Goal: Task Accomplishment & Management: Manage account settings

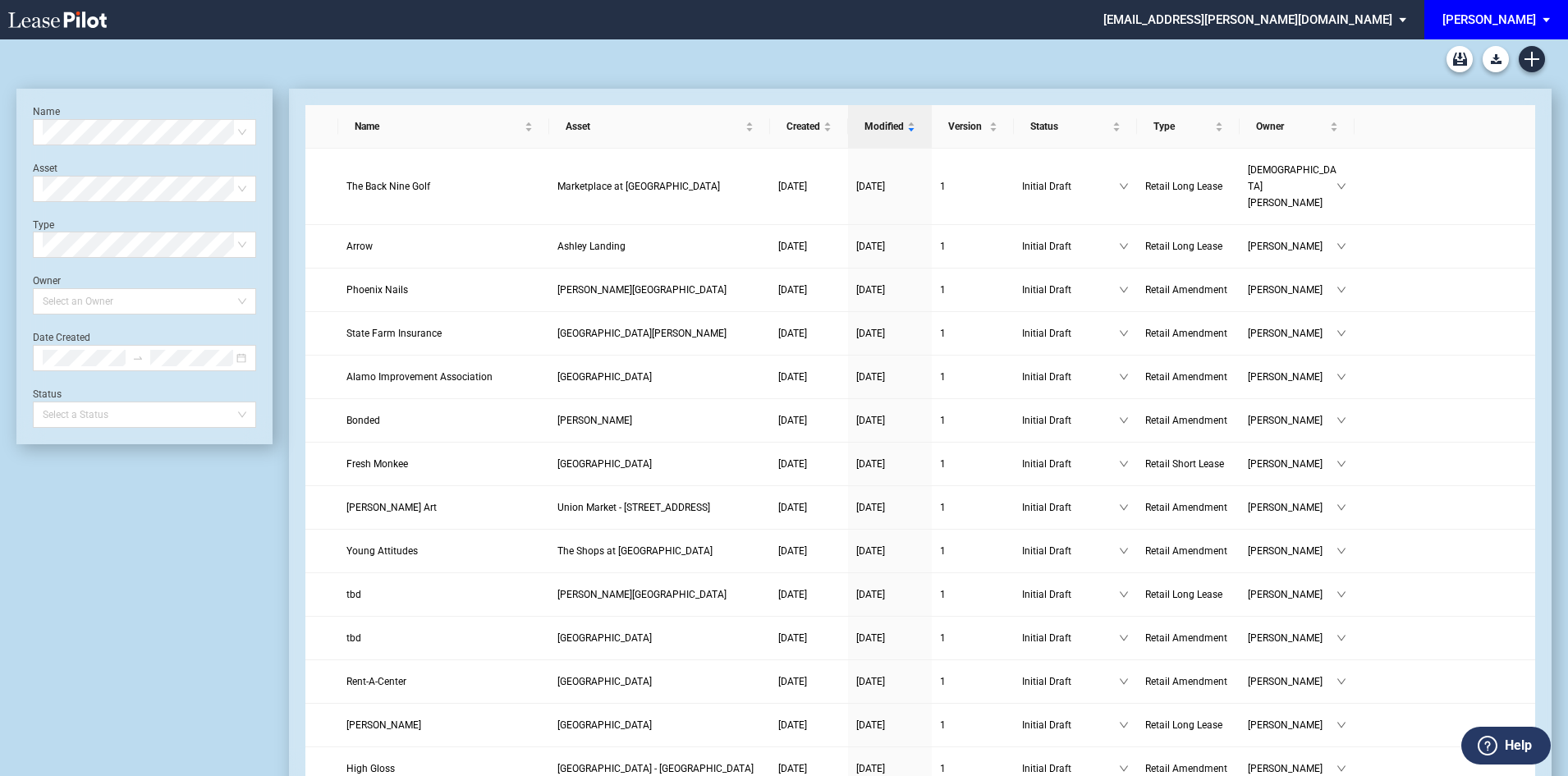
click at [1535, 29] on span "[PERSON_NAME]" at bounding box center [1489, 19] width 93 height 39
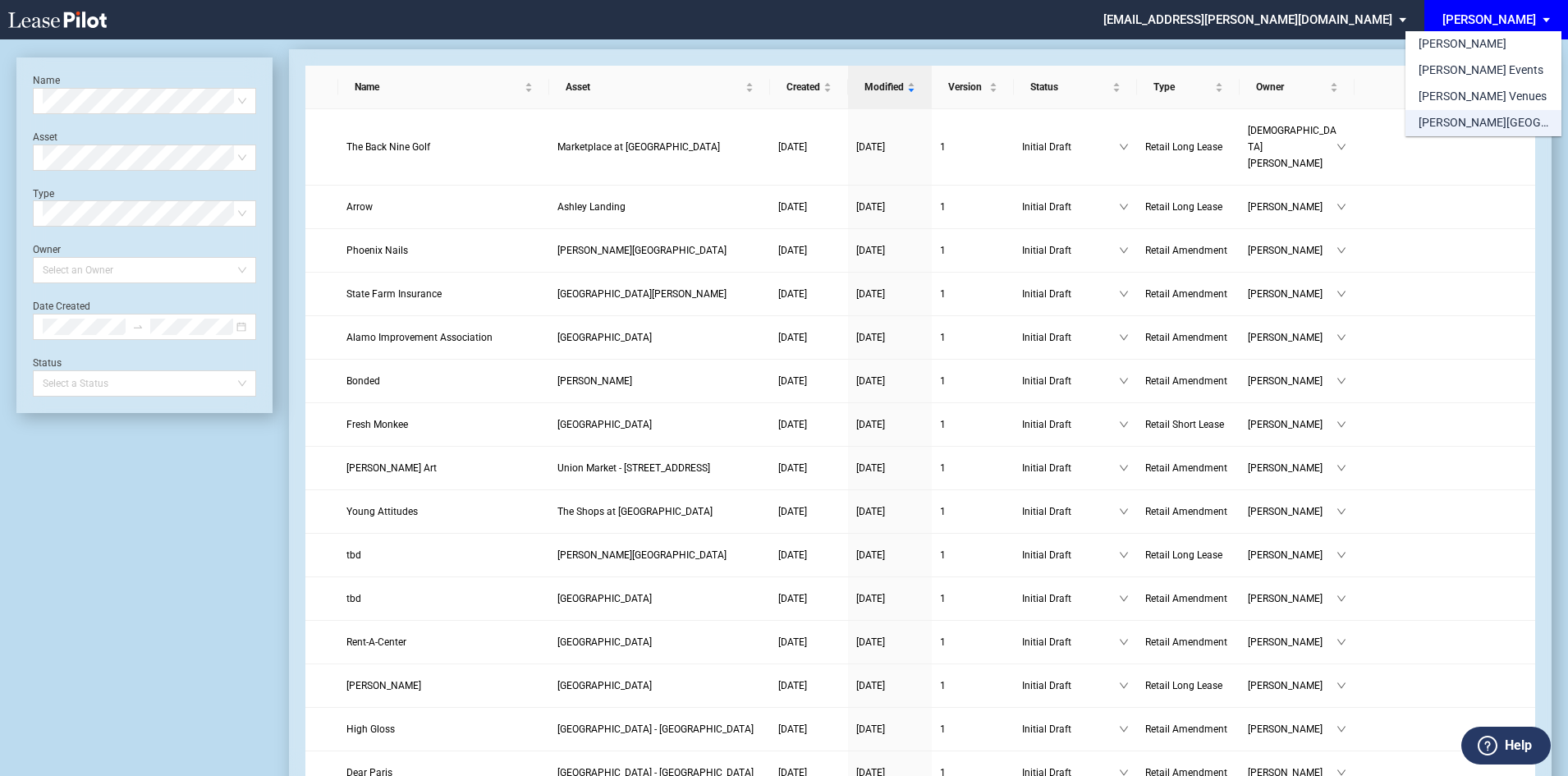
click at [1475, 126] on div "[PERSON_NAME][GEOGRAPHIC_DATA] Consents" at bounding box center [1483, 123] width 130 height 17
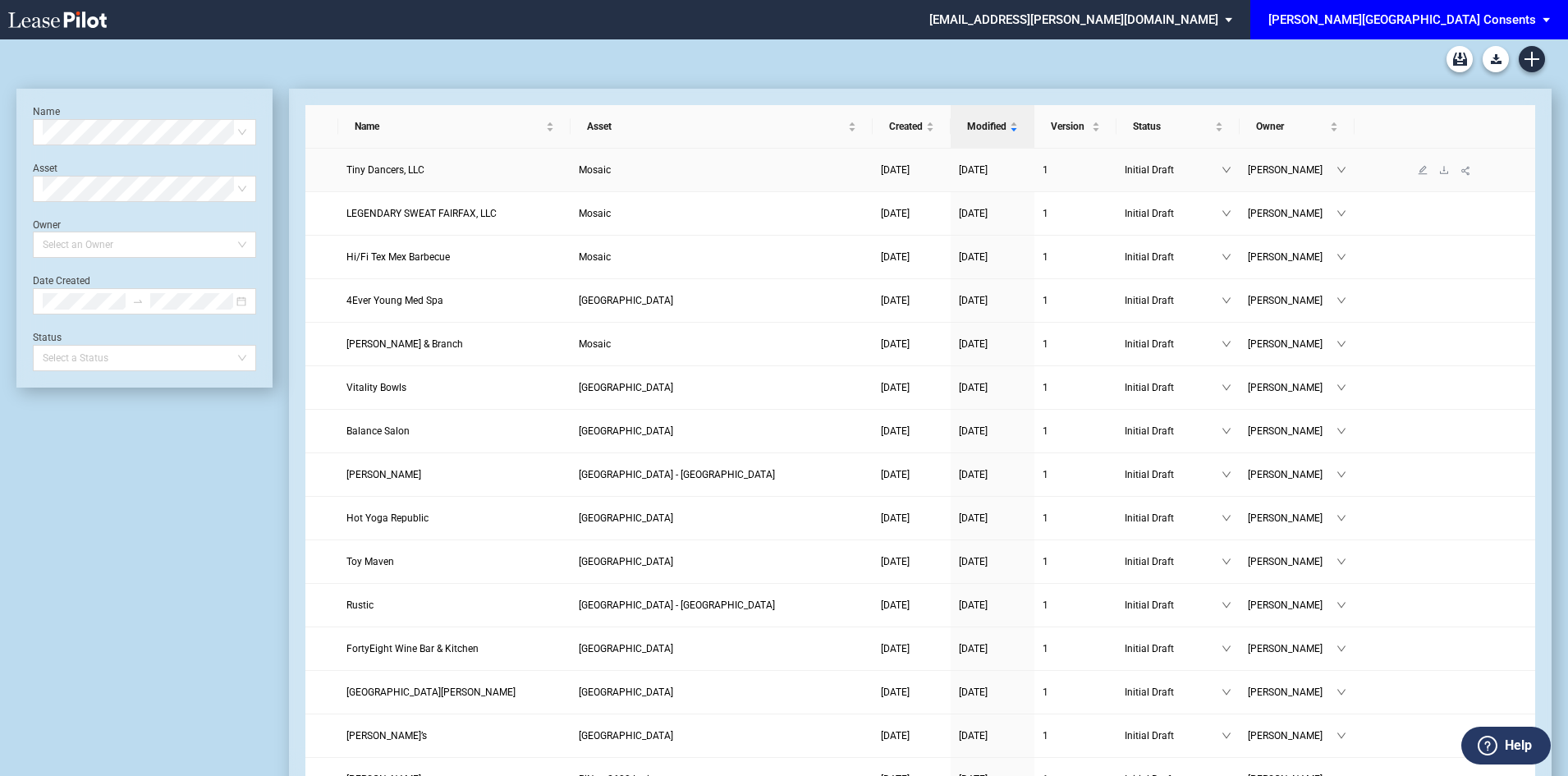
click at [372, 171] on span "Tiny Dancers, LLC" at bounding box center [385, 169] width 78 height 11
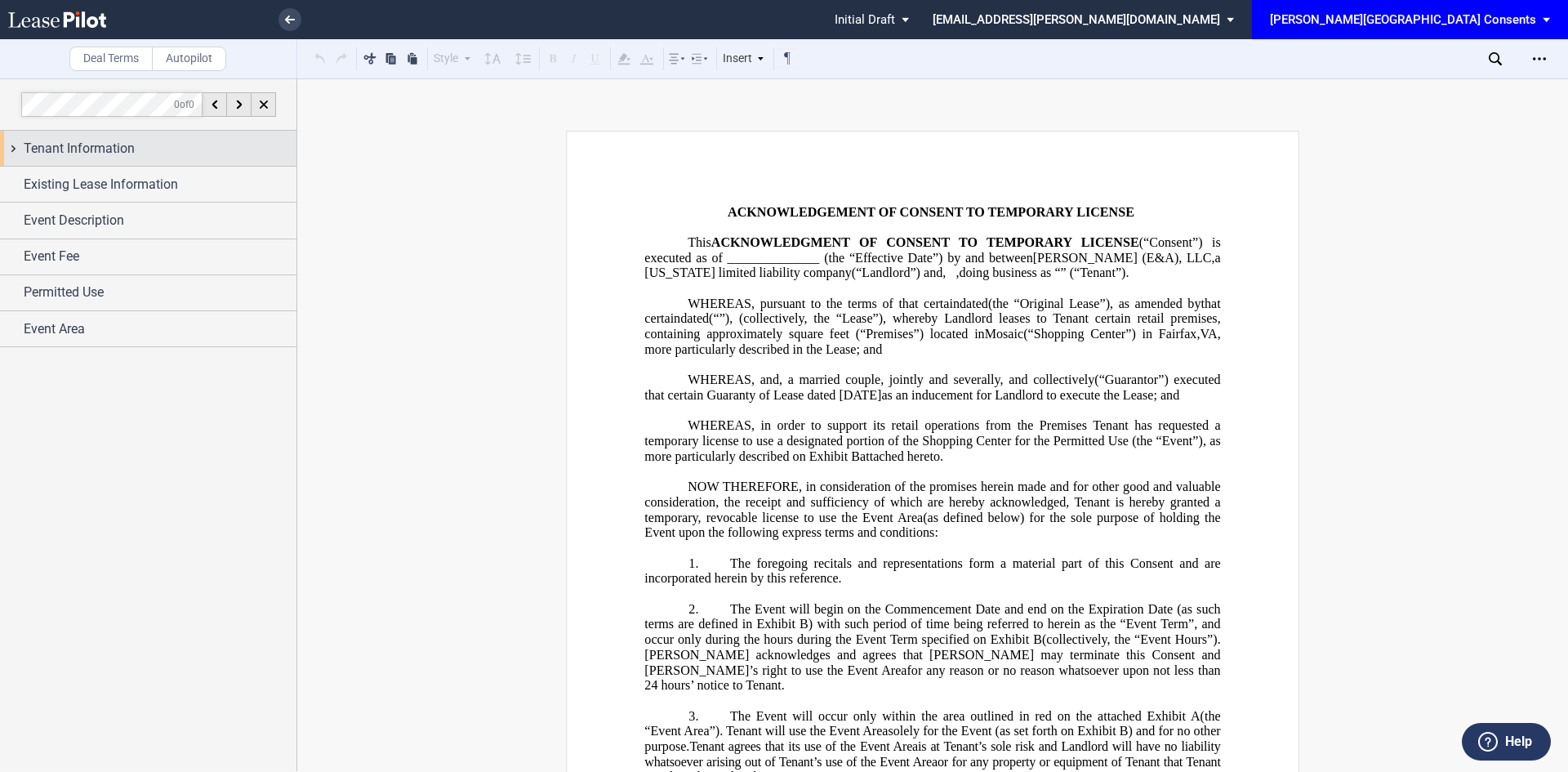
click at [82, 148] on span "Tenant Information" at bounding box center [79, 148] width 111 height 20
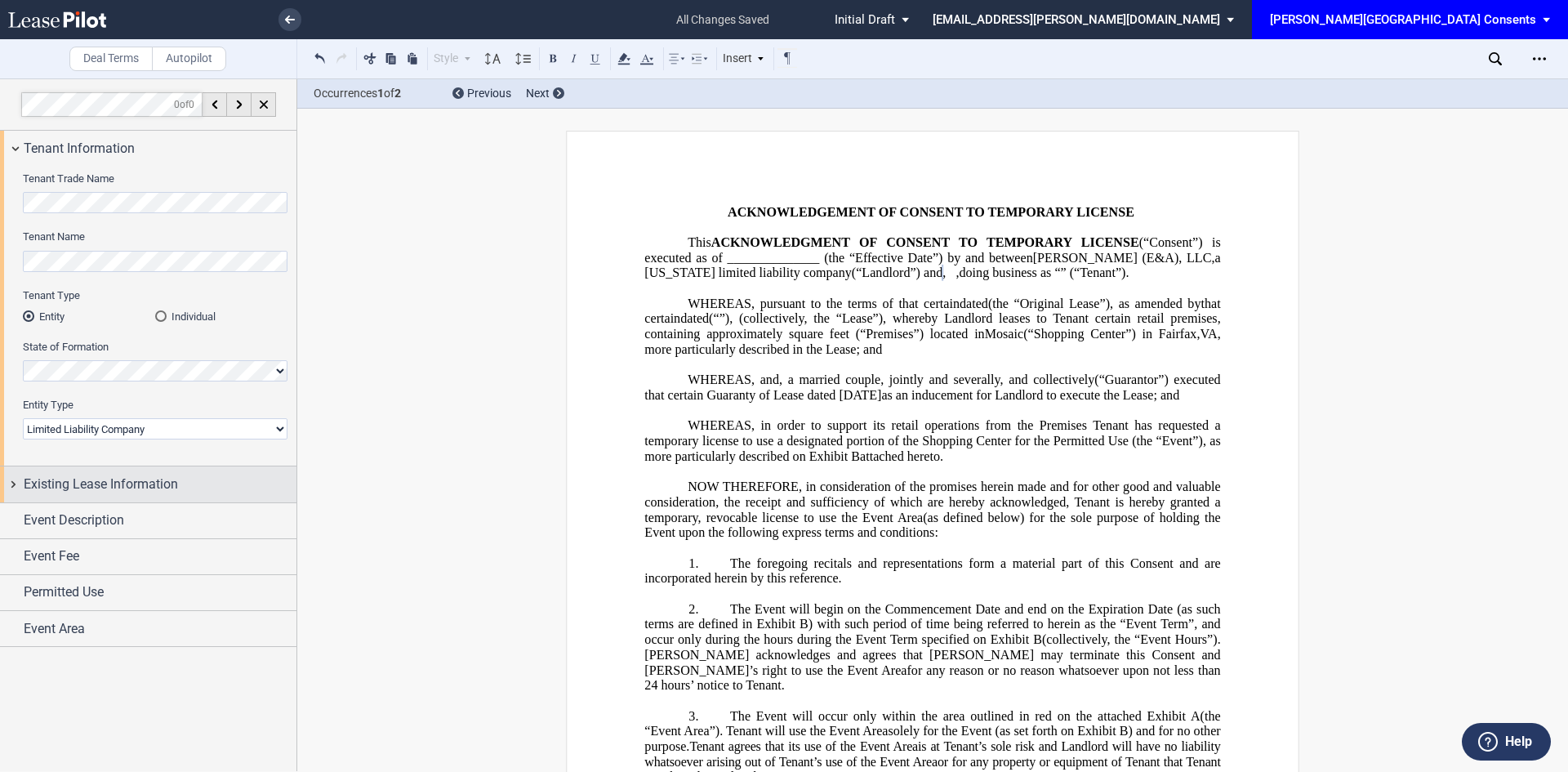
click at [157, 479] on span "Existing Lease Information" at bounding box center [101, 484] width 154 height 20
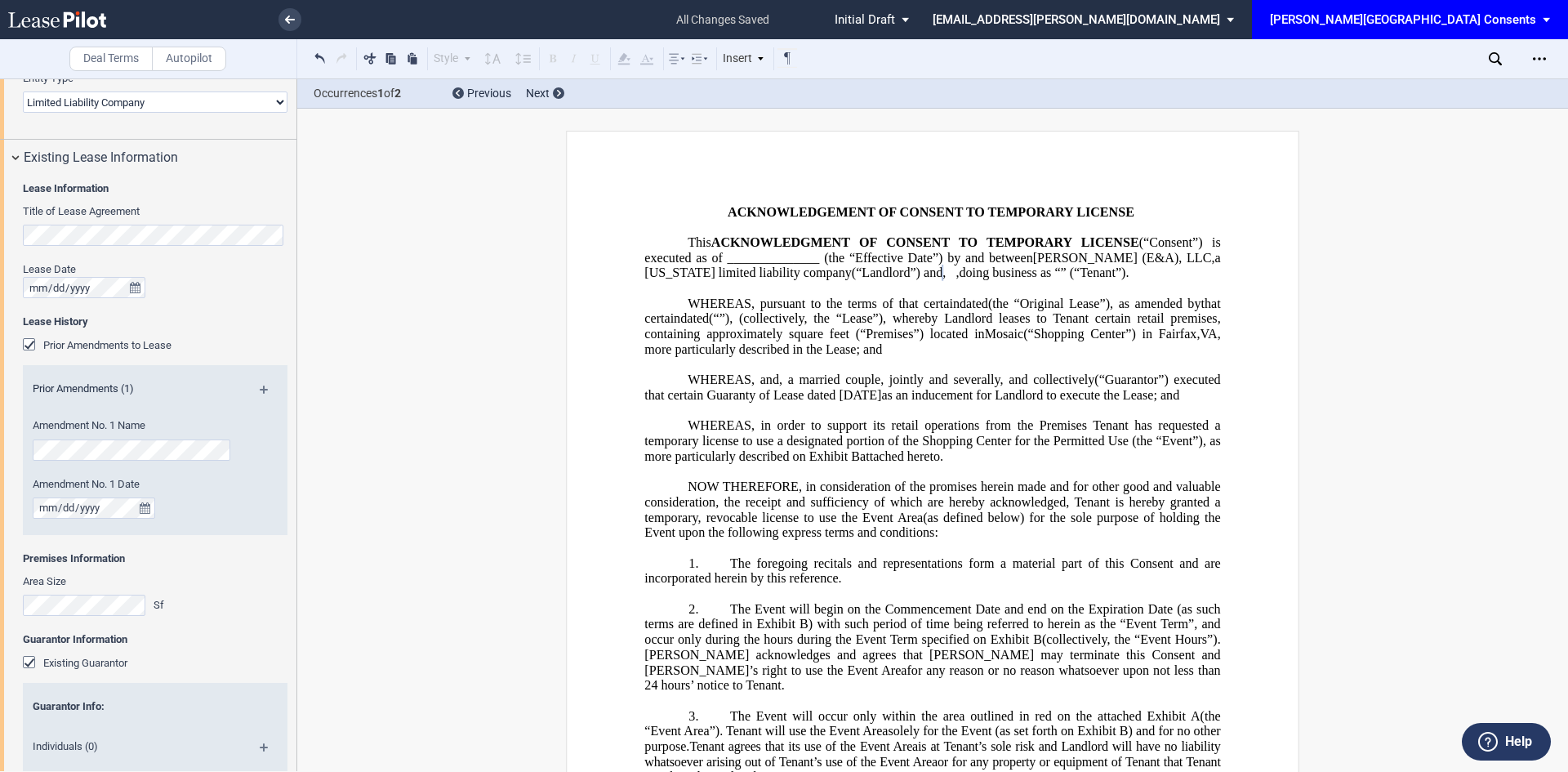
scroll to position [0, 7]
click at [350, 462] on div "Deal Terms Autopilot Style Normal 8pt 9pt 10pt 10.5pt 11pt 12pt 14pt 16pt Norma…" at bounding box center [784, 424] width 1568 height 693
click at [265, 385] on md-icon at bounding box center [270, 395] width 22 height 20
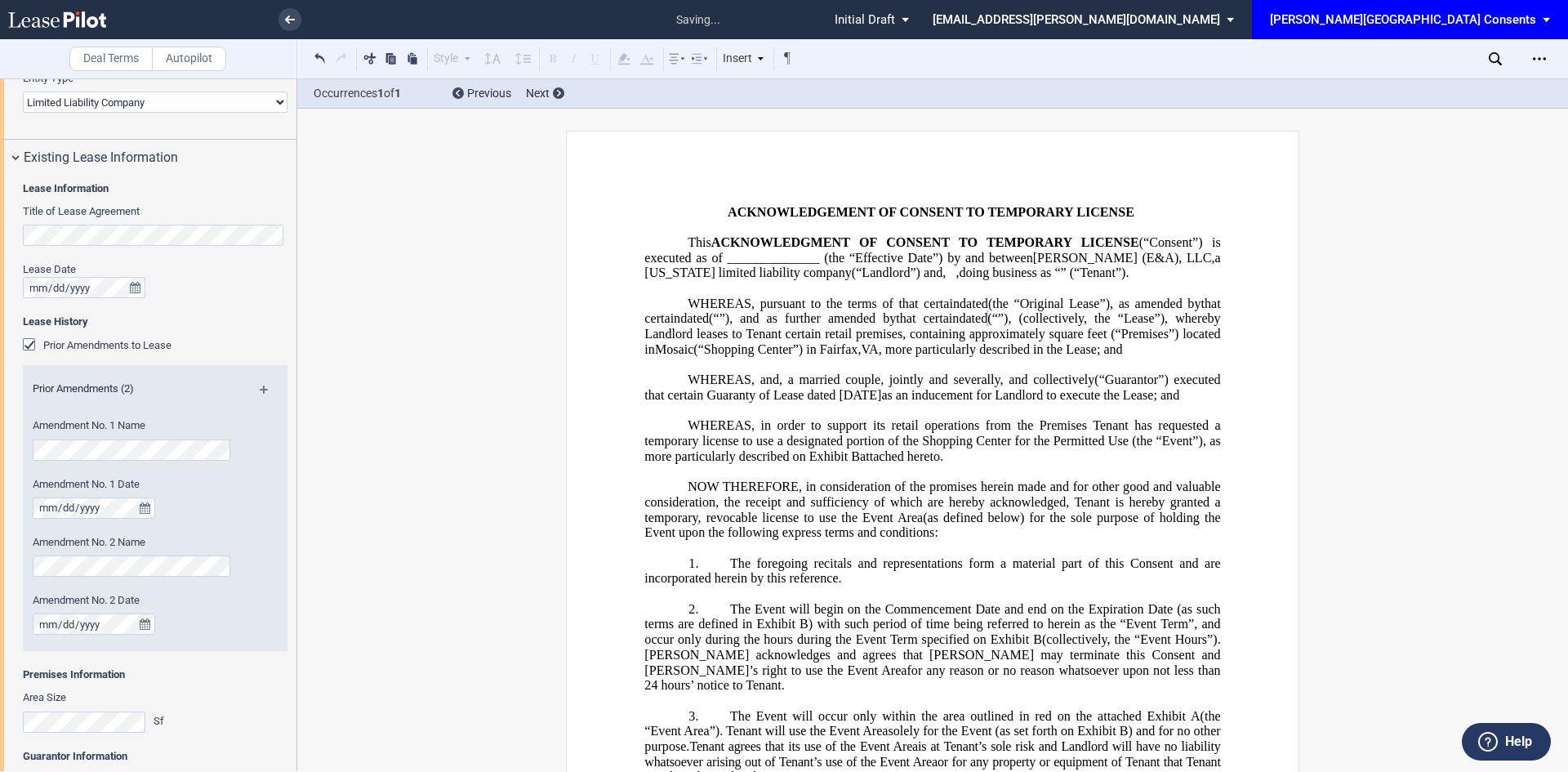
click at [260, 392] on md-icon at bounding box center [270, 395] width 22 height 20
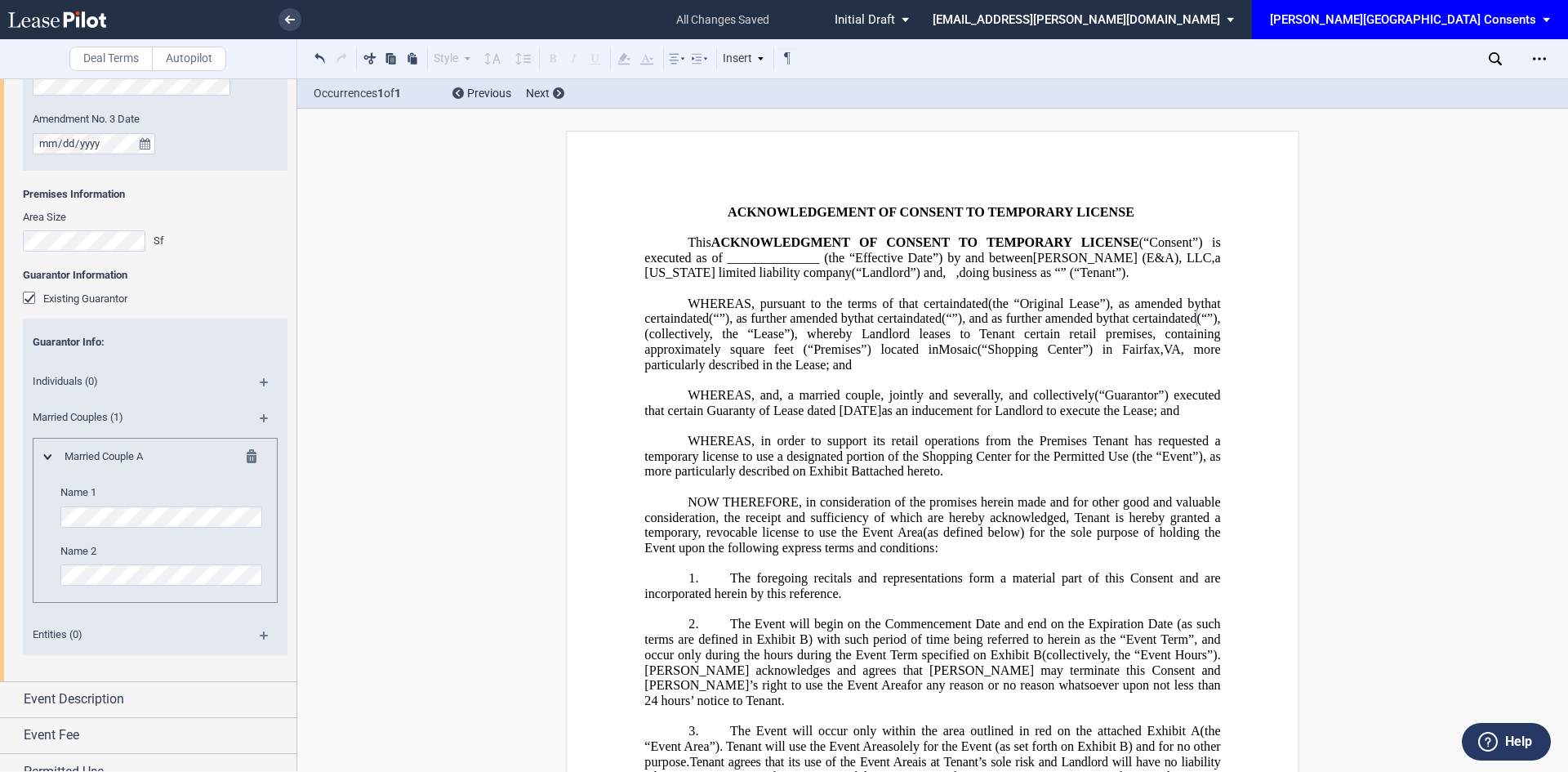
scroll to position [978, 0]
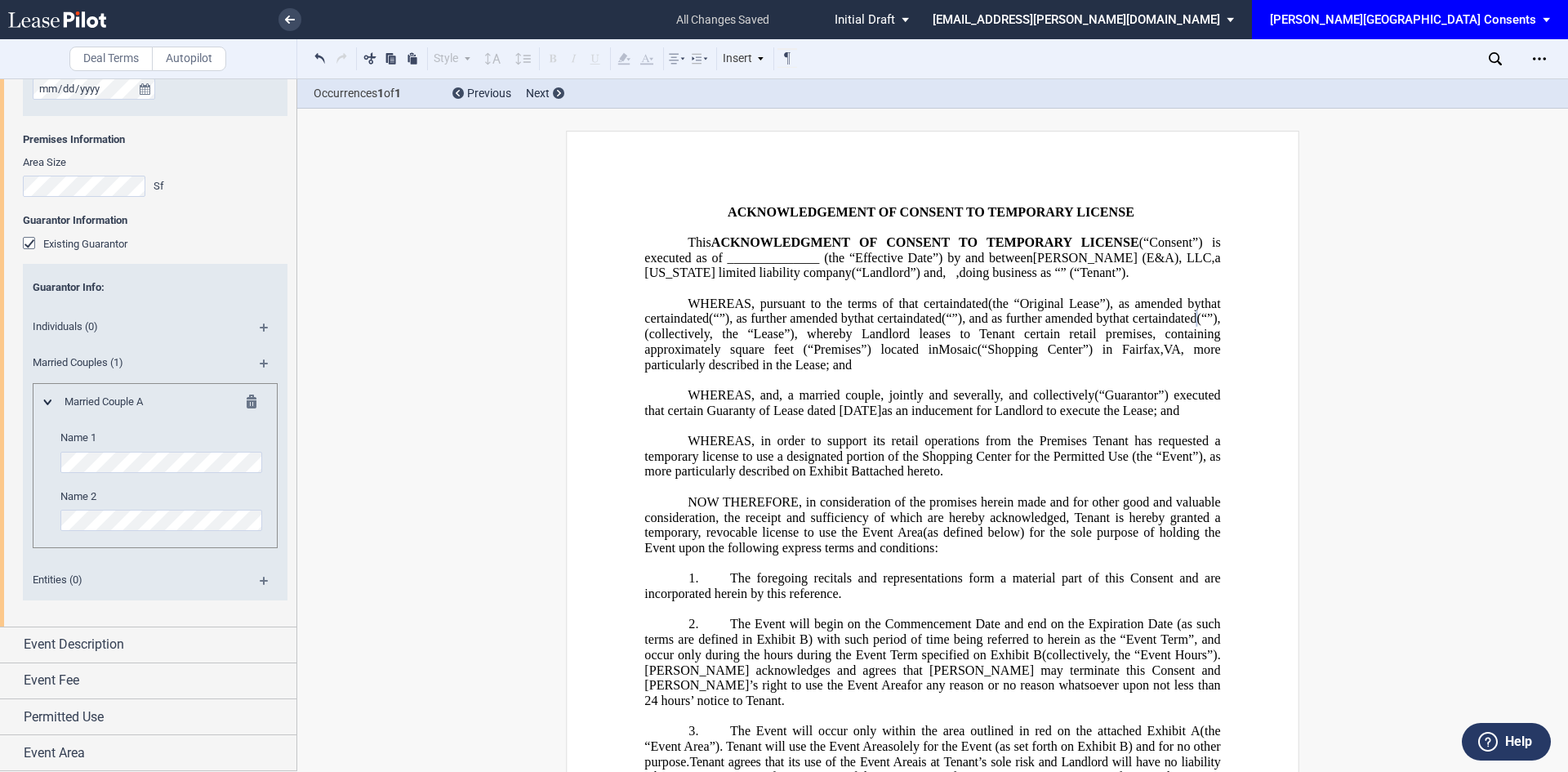
click at [1086, 417] on span "(“Guarantor”) executed that certain Guaranty of Lease dated October 24, 2014" at bounding box center [933, 402] width 578 height 29
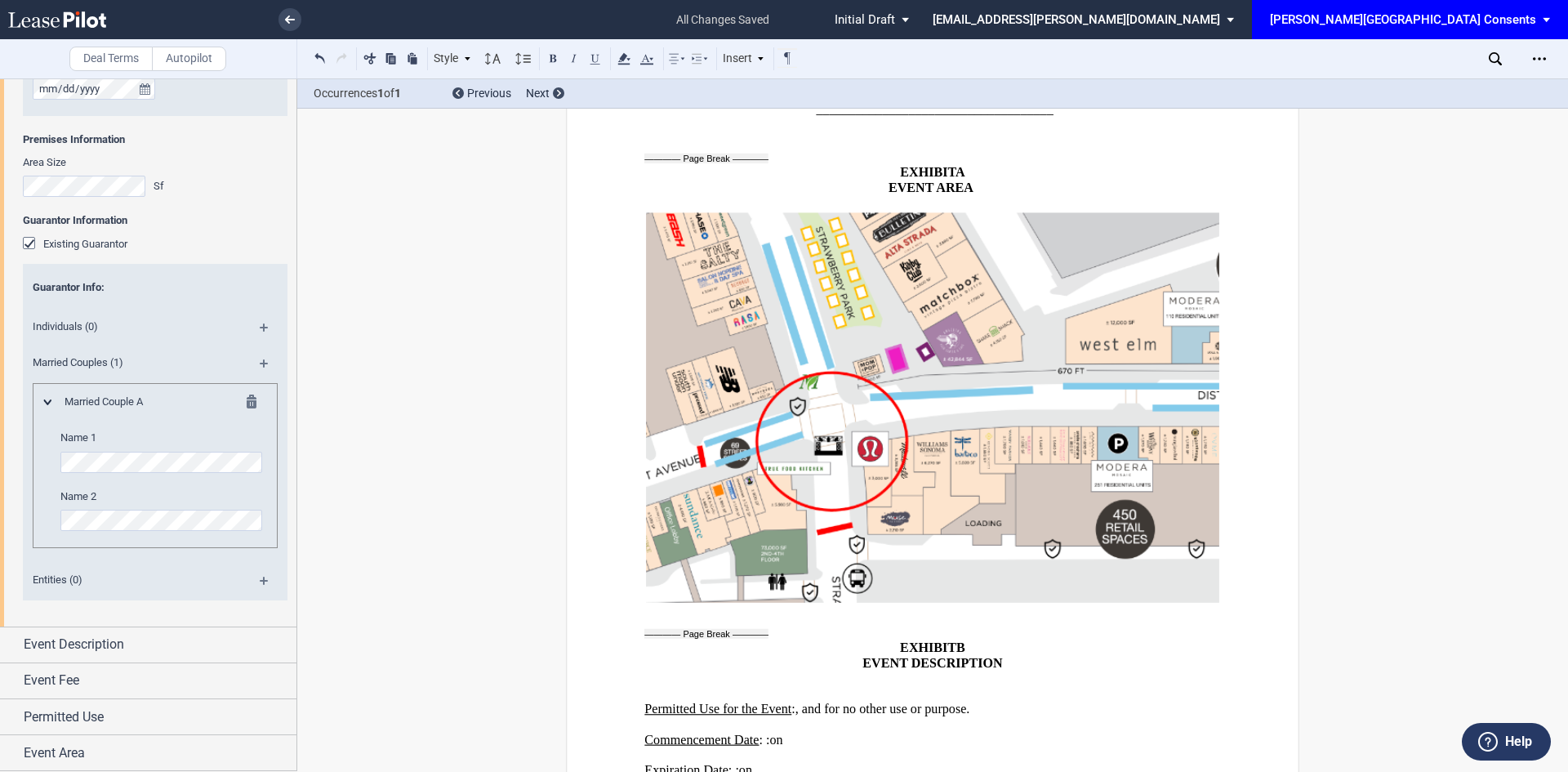
scroll to position [2718, 0]
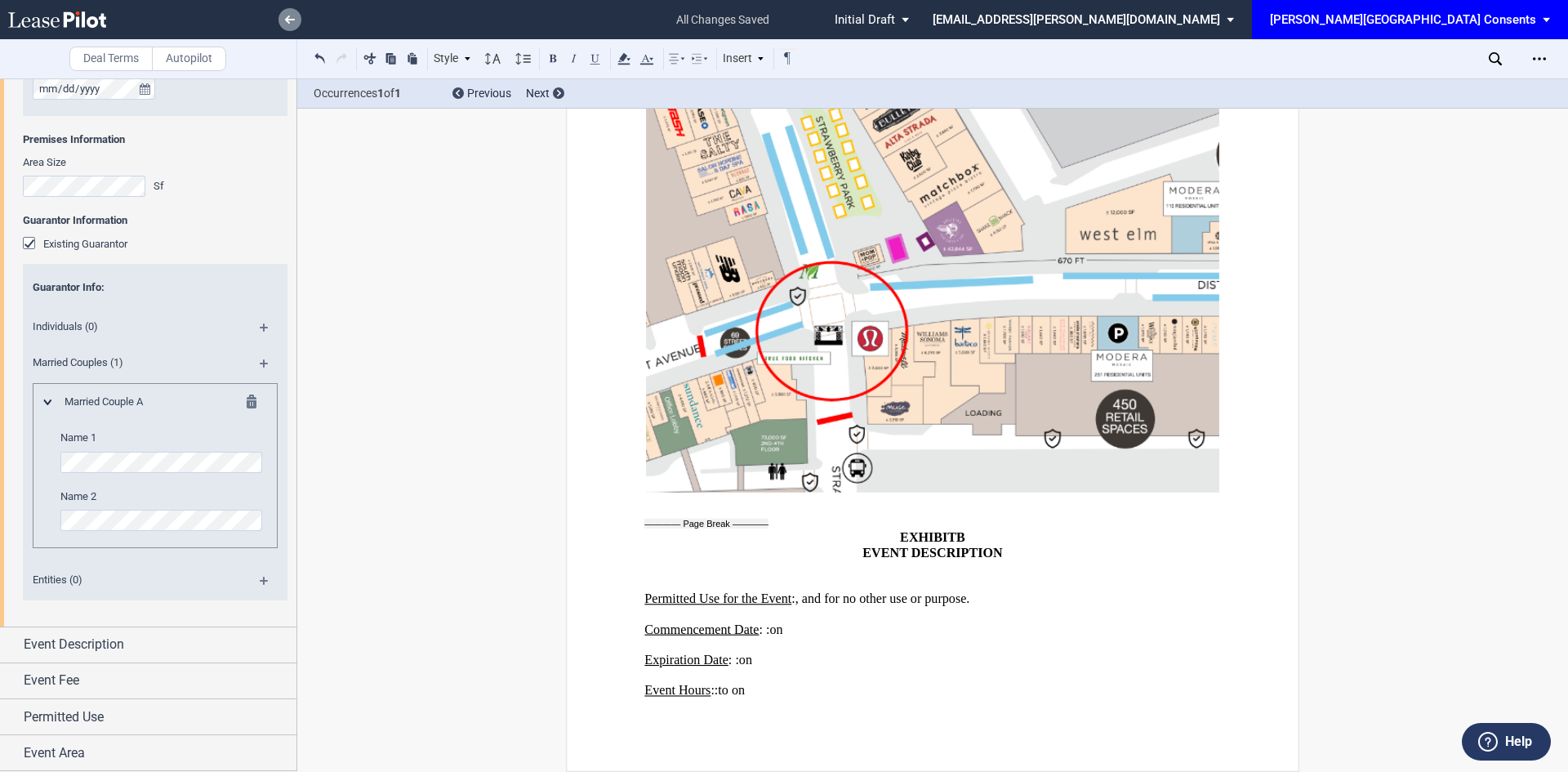
click at [289, 21] on icon at bounding box center [290, 19] width 10 height 8
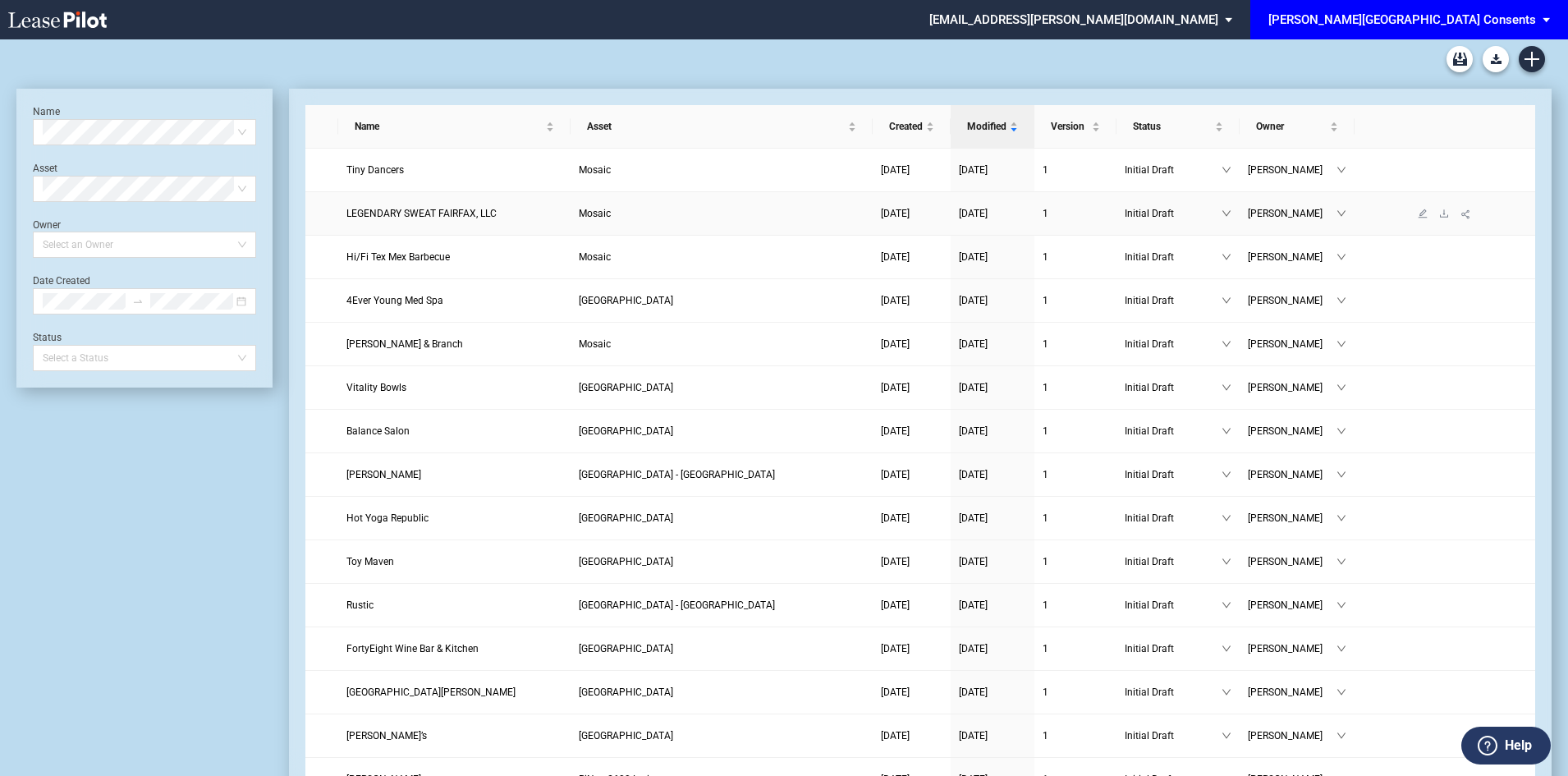
click at [457, 216] on span "LEGENDARY SWEAT FAIRFAX, LLC" at bounding box center [421, 213] width 150 height 11
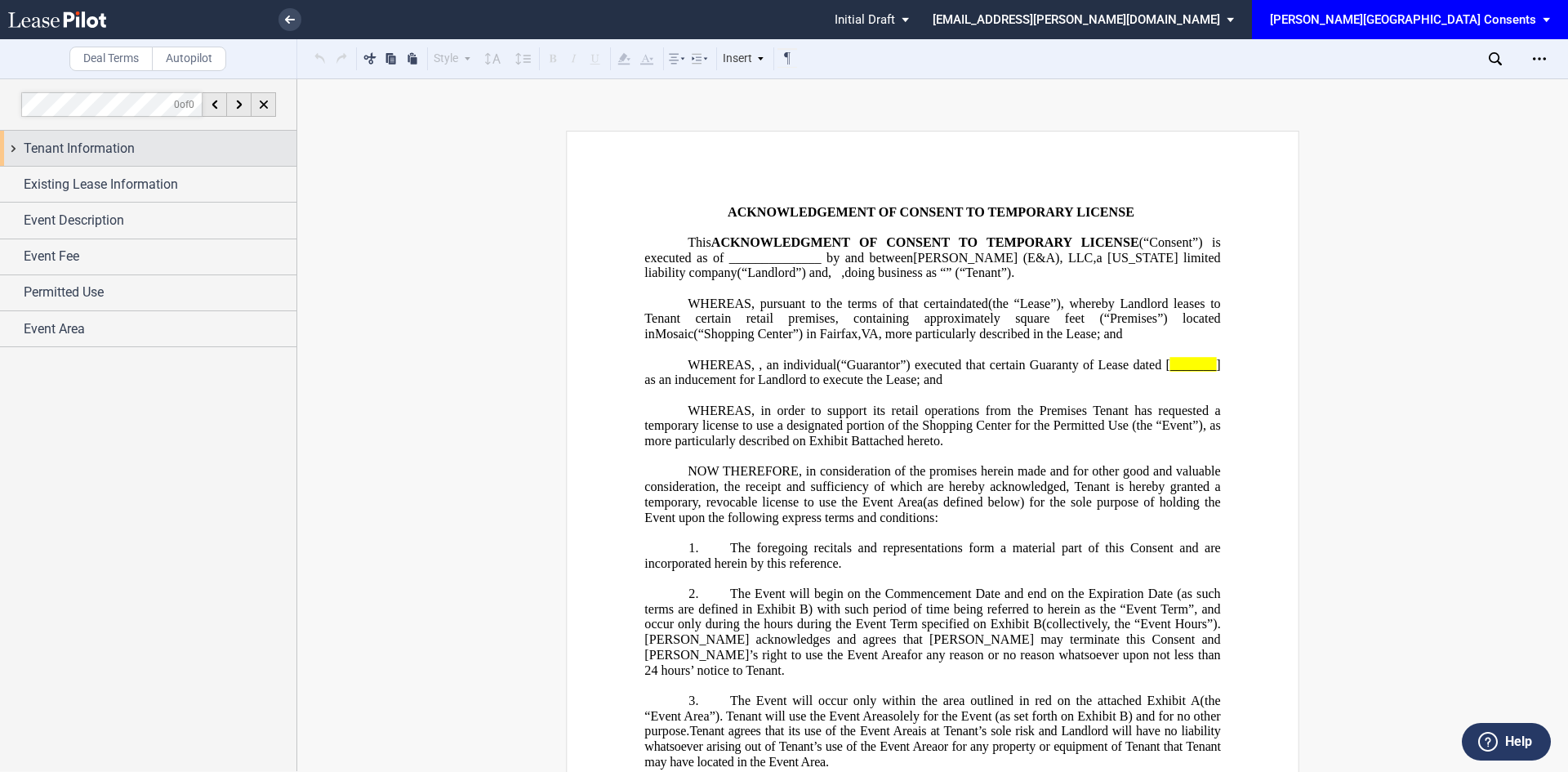
click at [97, 134] on div "Tenant Information" at bounding box center [148, 148] width 297 height 35
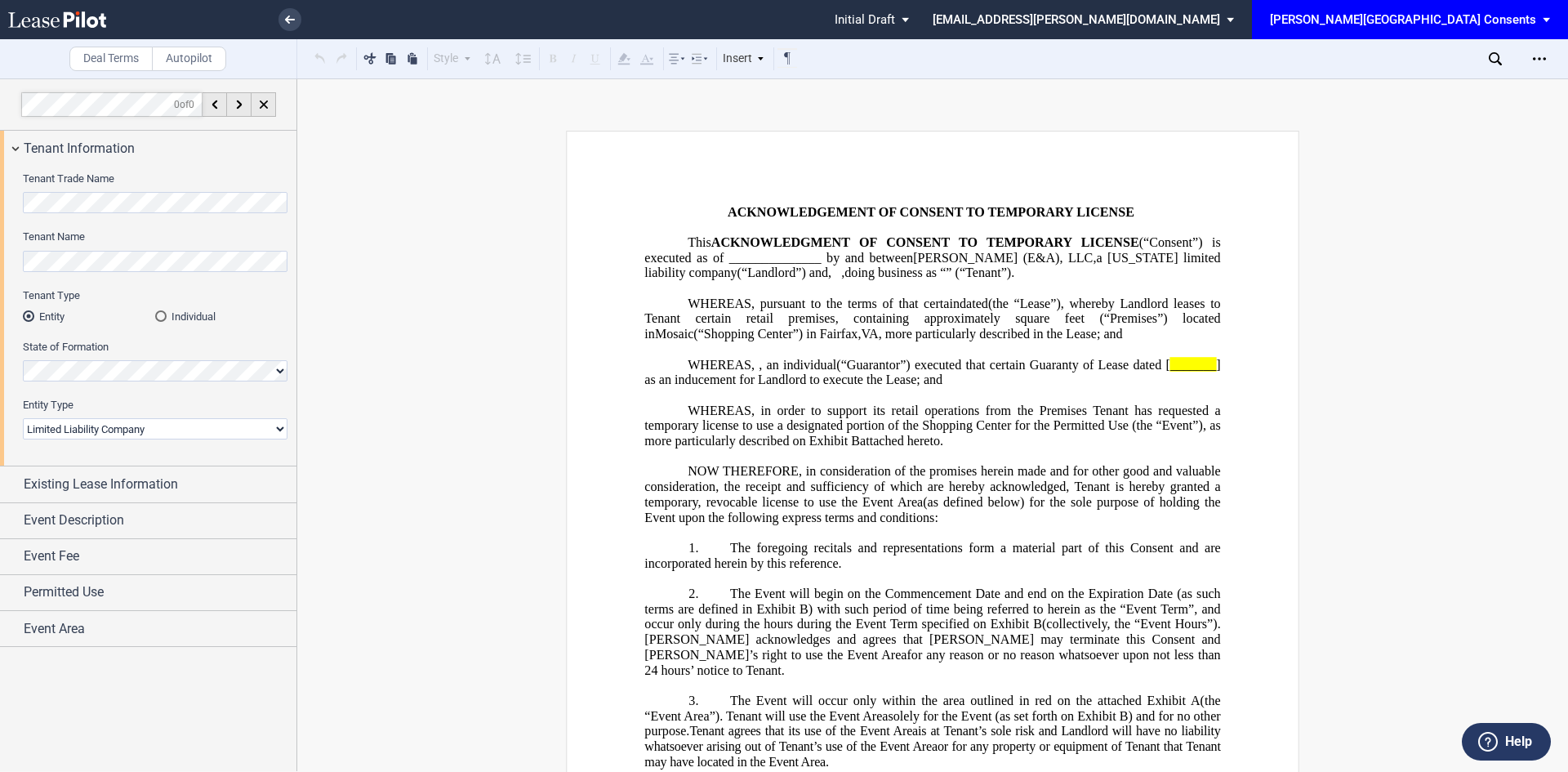
click at [0, 194] on html ".bocls-1{fill:#26354a;fill-rule:evenodd} Loading... × Pending... Pending... Ini…" at bounding box center [784, 386] width 1568 height 772
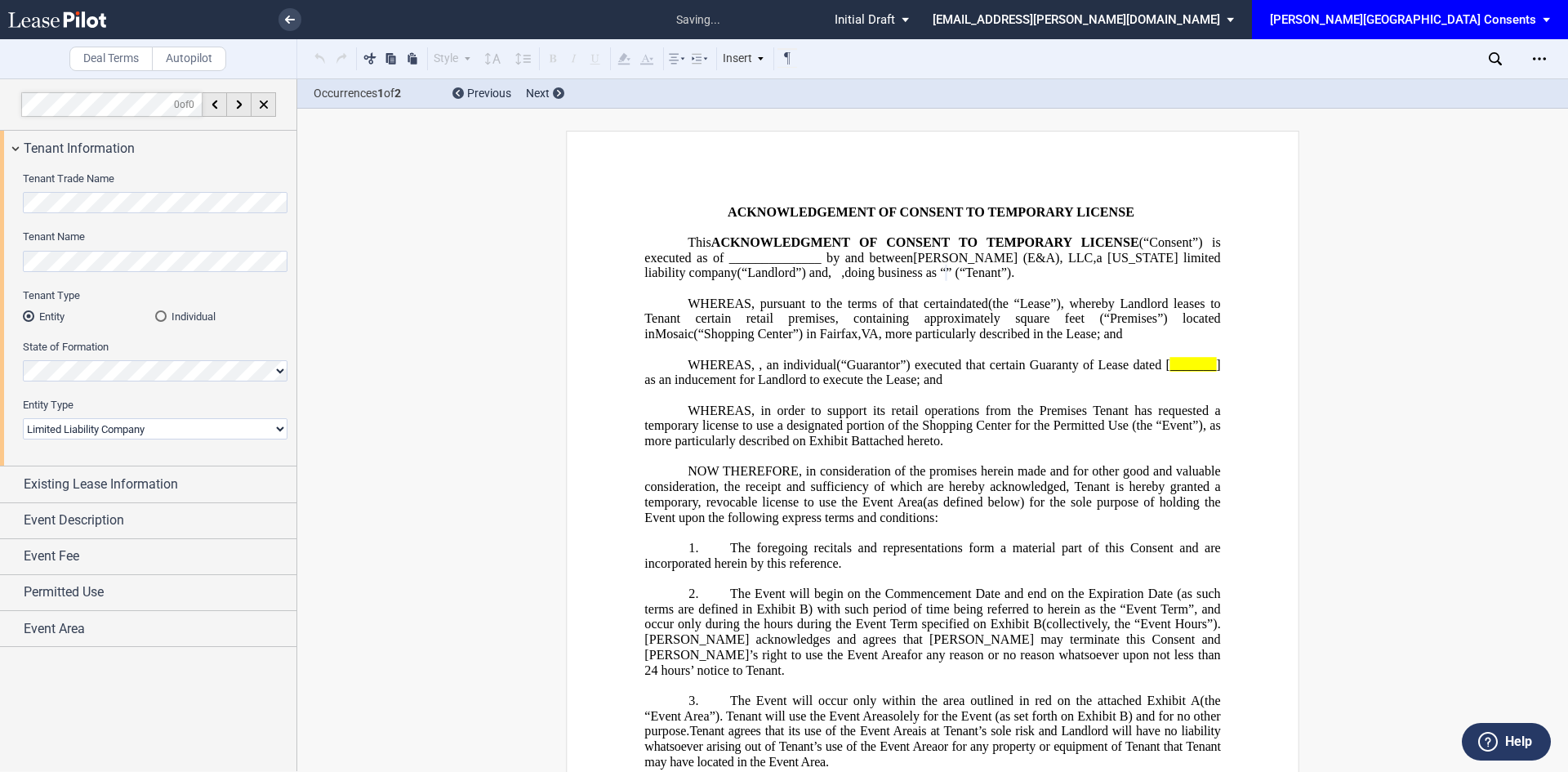
click at [0, 241] on html ".bocls-1{fill:#26354a;fill-rule:evenodd} Loading... × saving... Pending... Pend…" at bounding box center [784, 386] width 1568 height 772
click at [133, 474] on span "Existing Lease Information" at bounding box center [101, 484] width 154 height 20
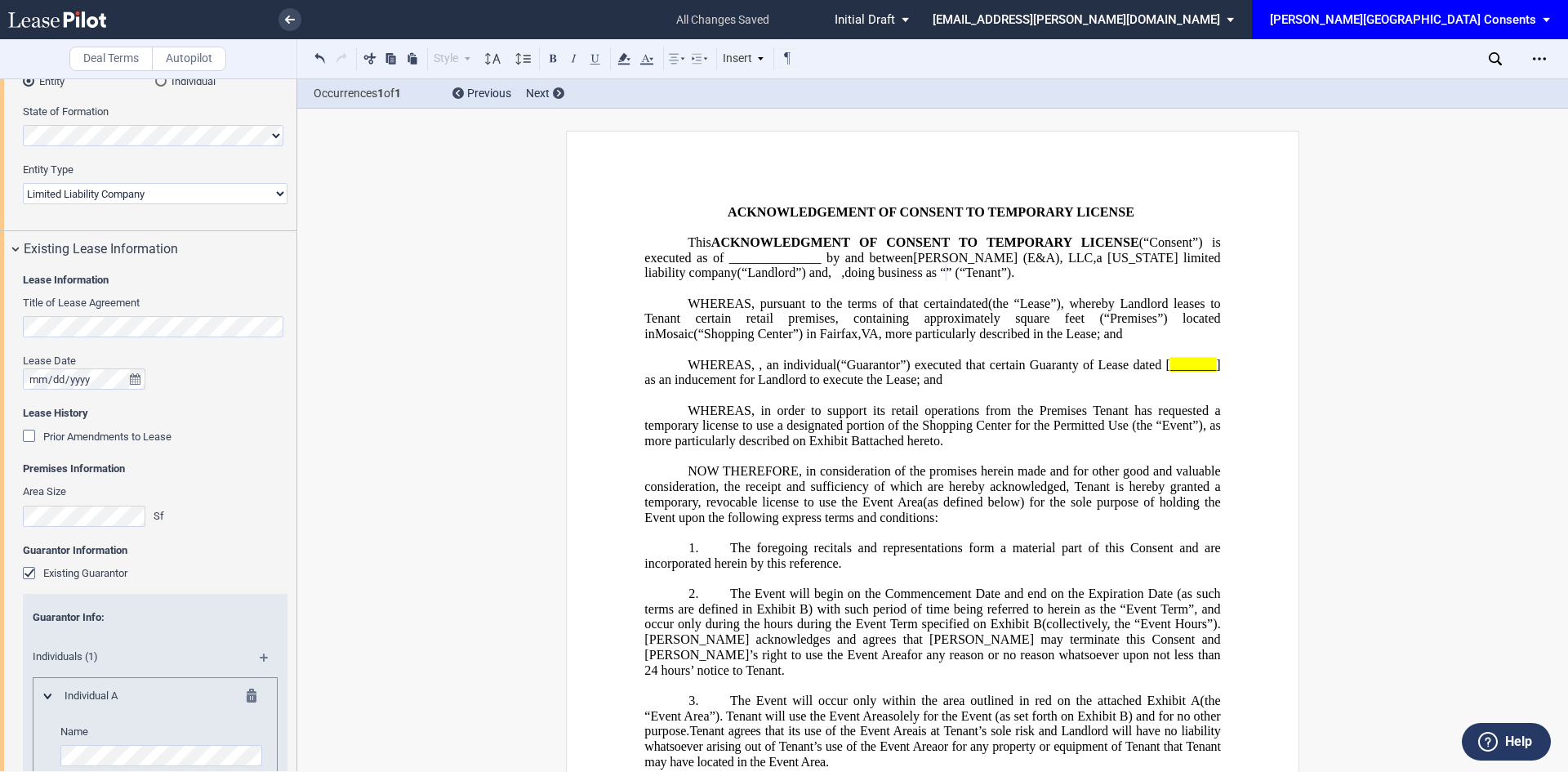
scroll to position [245, 0]
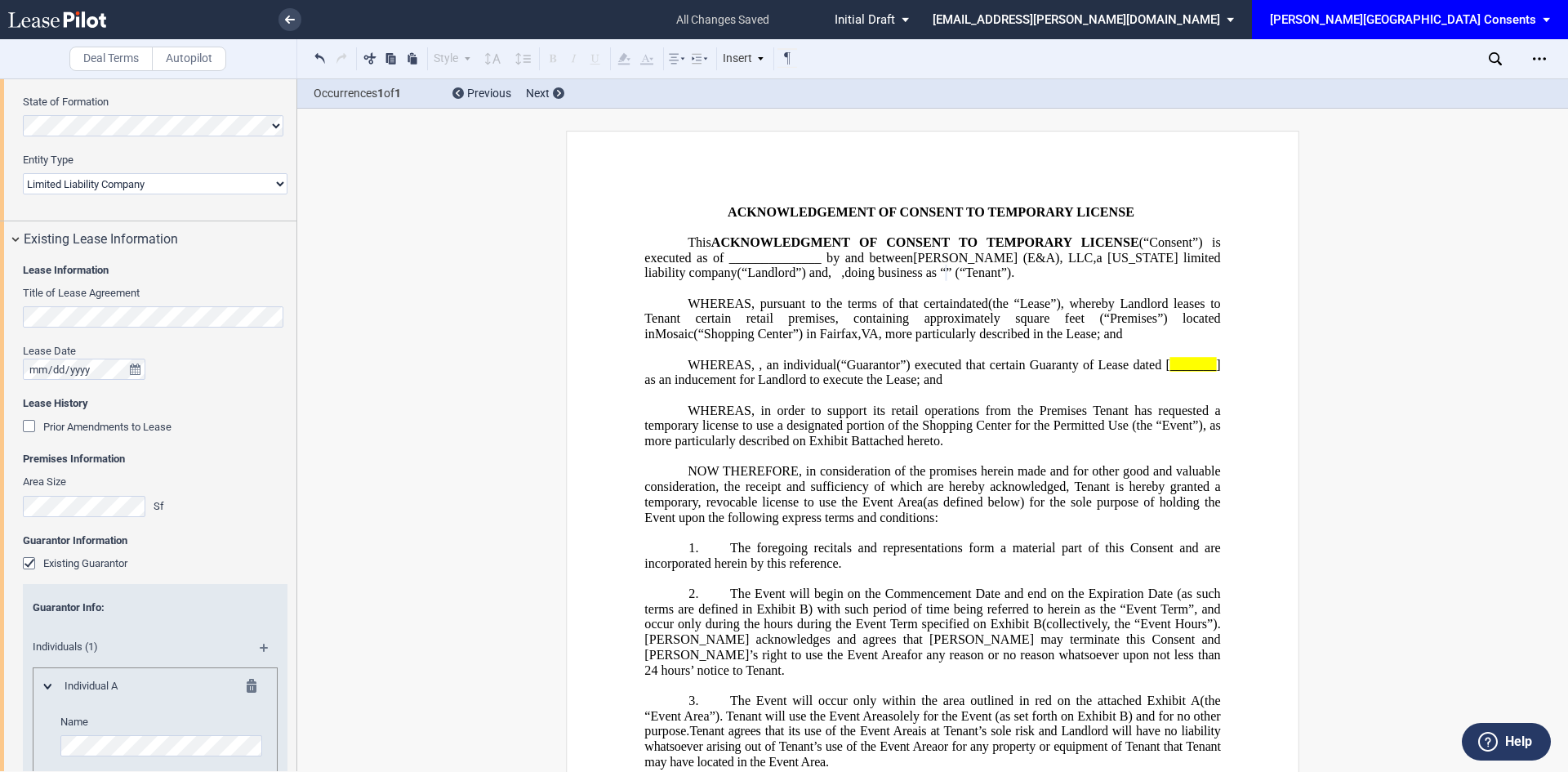
click at [16, 310] on div "Lease Information Title of Lease Agreement Lease Date Lease History Prior Amend…" at bounding box center [148, 573] width 297 height 631
click at [31, 428] on div "Prior Amendments to Lease" at bounding box center [30, 428] width 16 height 16
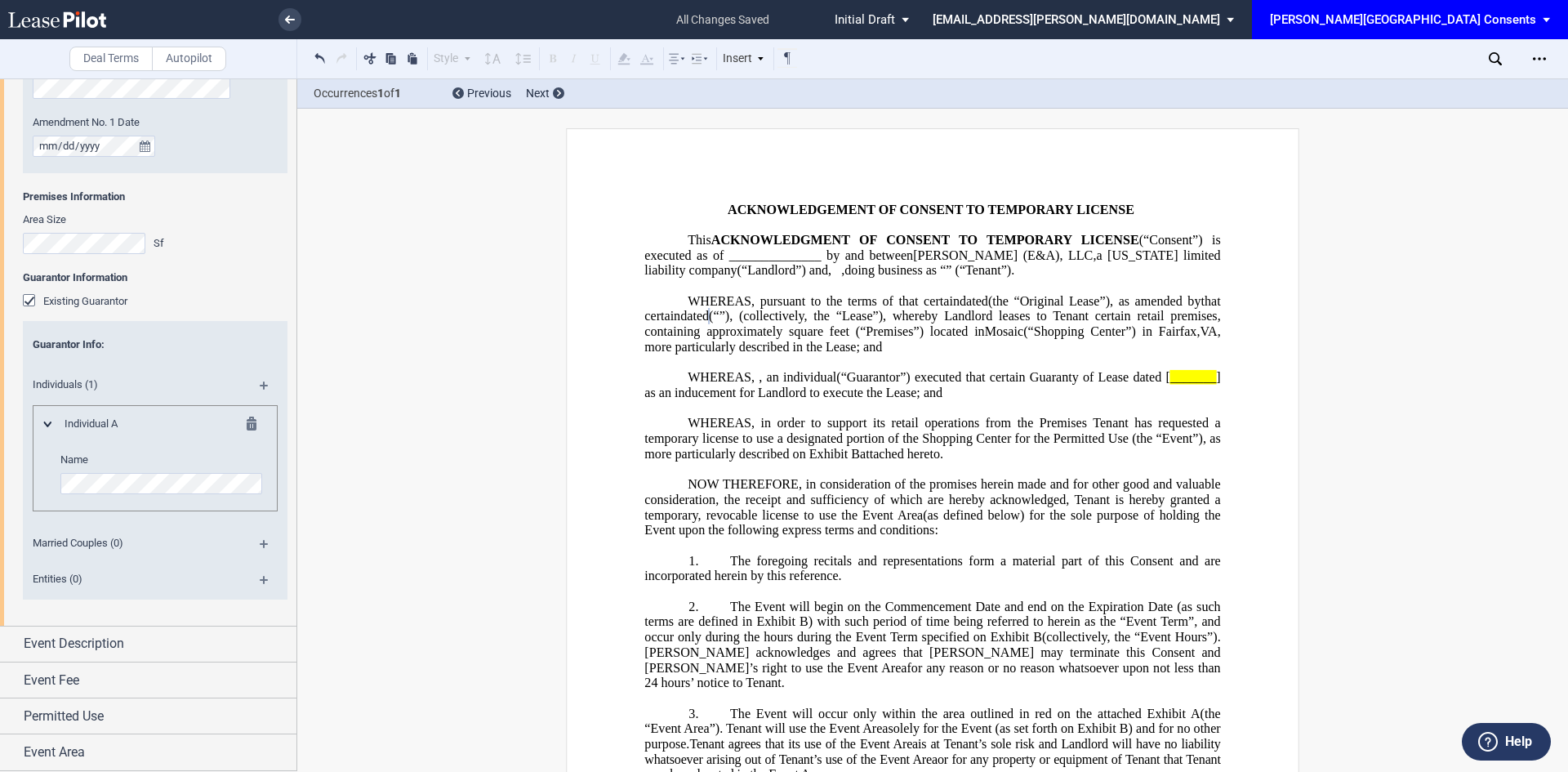
scroll to position [0, 0]
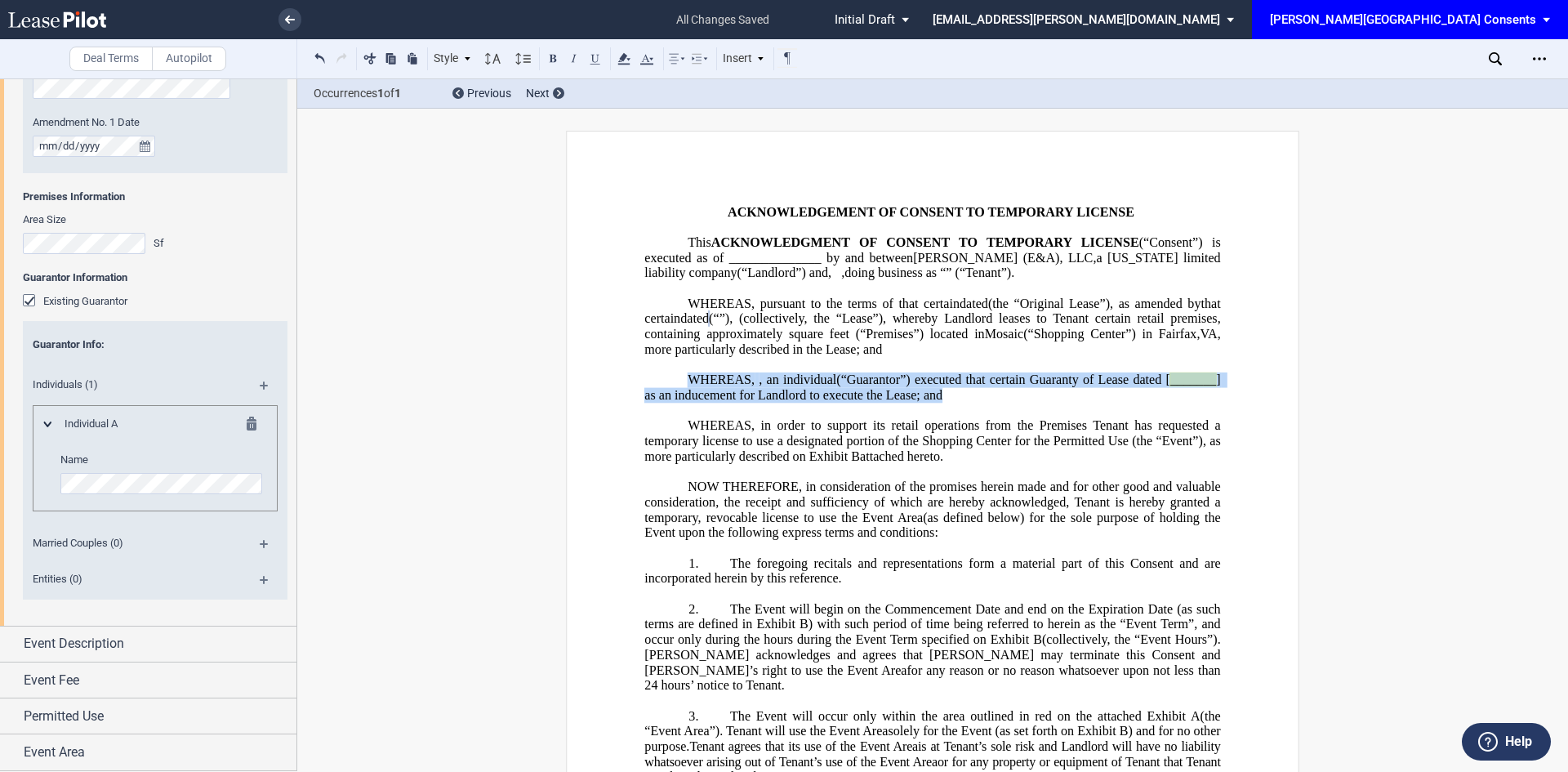
drag, startPoint x: 1053, startPoint y: 432, endPoint x: 663, endPoint y: 411, distance: 390.6
click at [663, 402] on p "WHEREAS, , an individual and , a married couple , , , , and , an individual , ,…" at bounding box center [932, 387] width 576 height 30
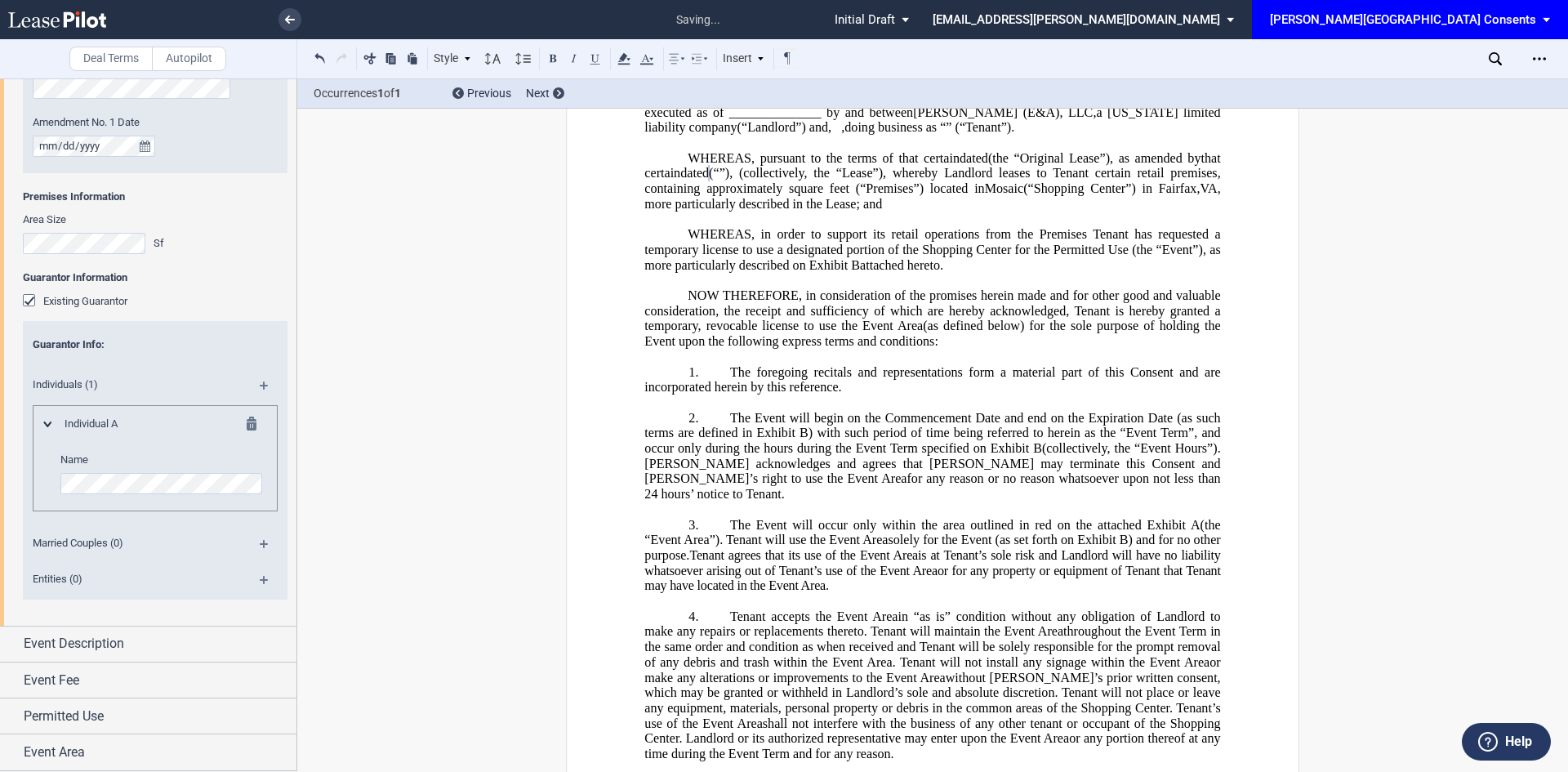
scroll to position [163, 0]
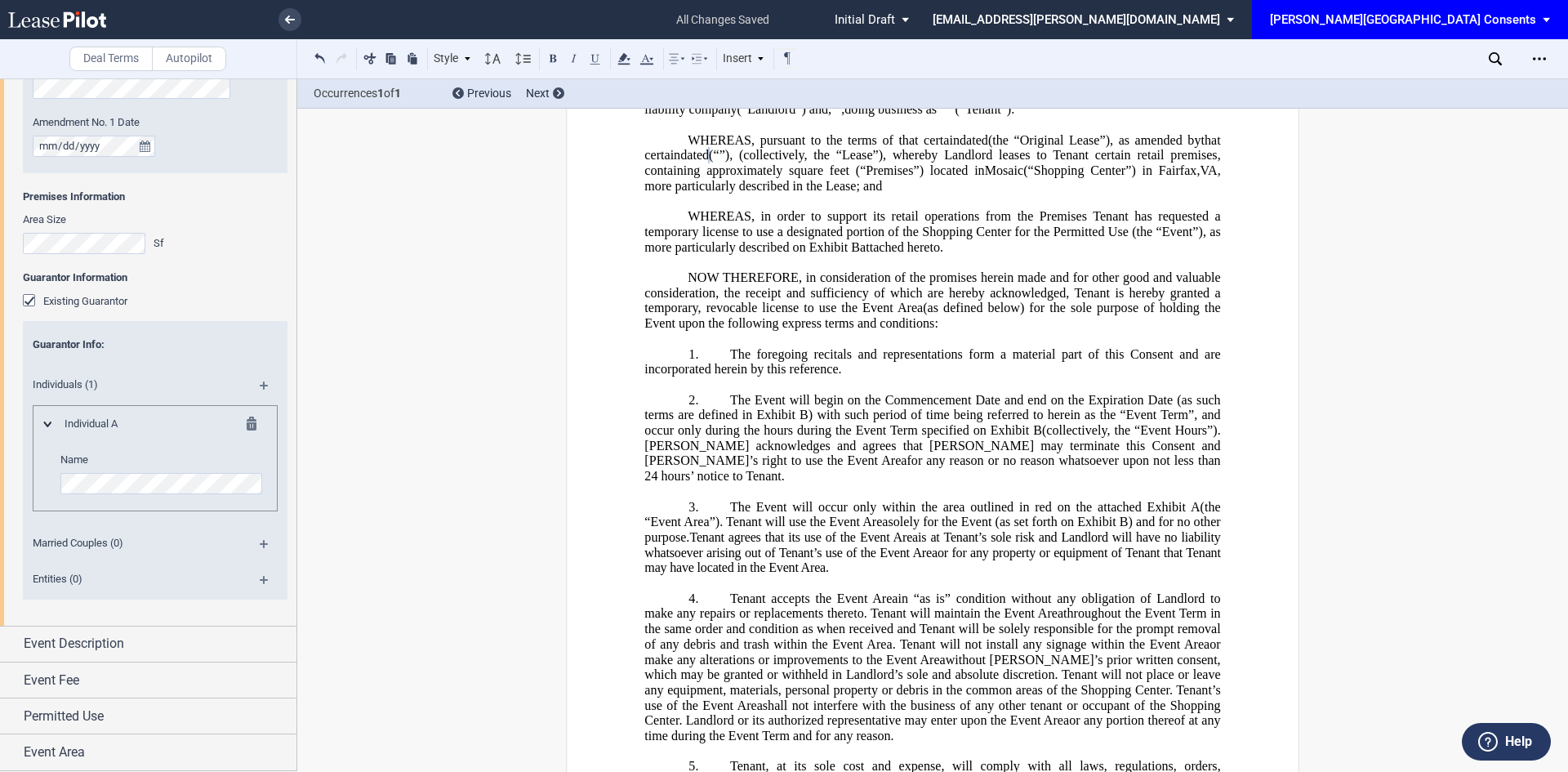
click at [27, 303] on div "Existing Guarantor" at bounding box center [30, 302] width 16 height 16
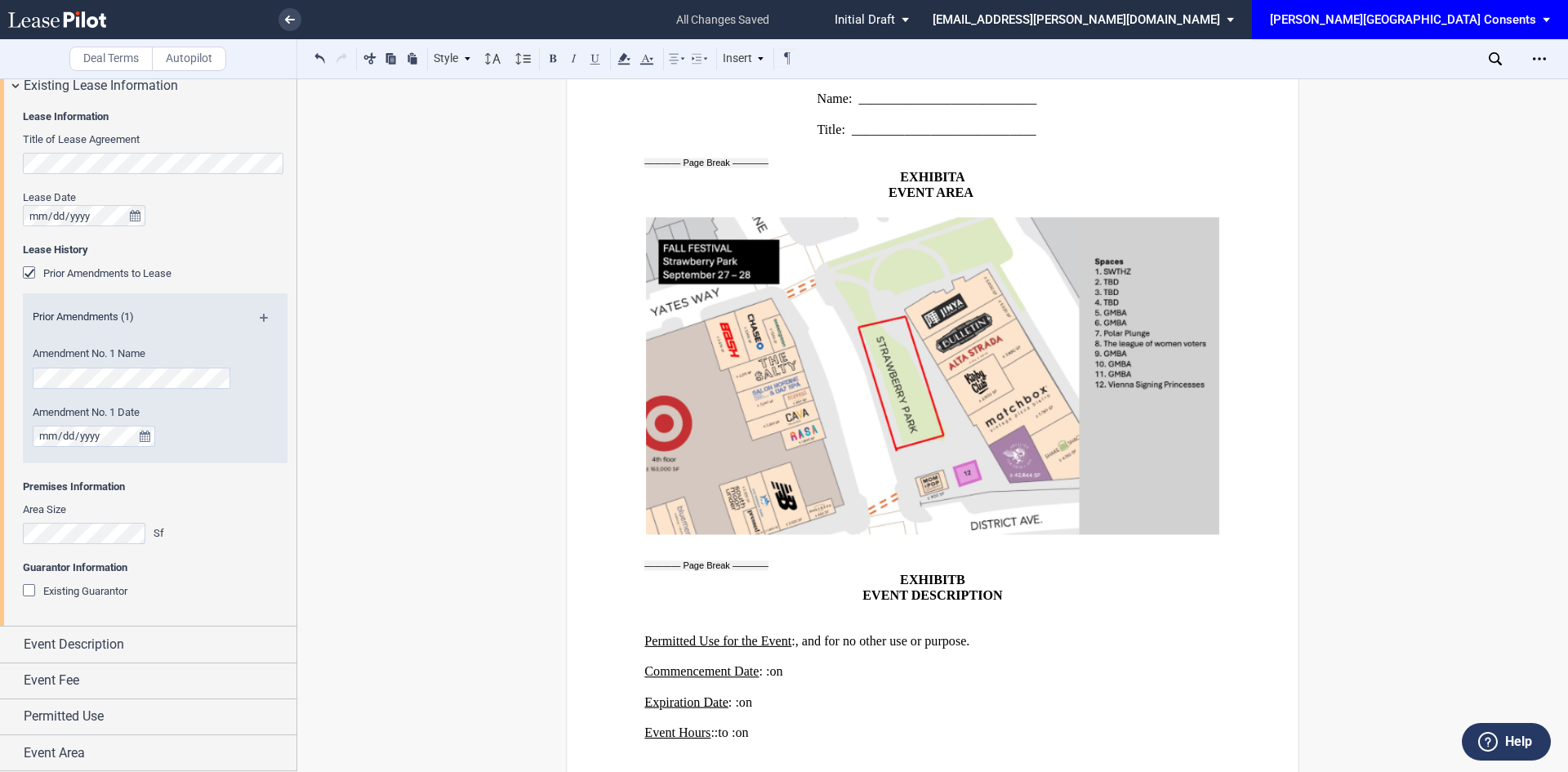
scroll to position [2247, 0]
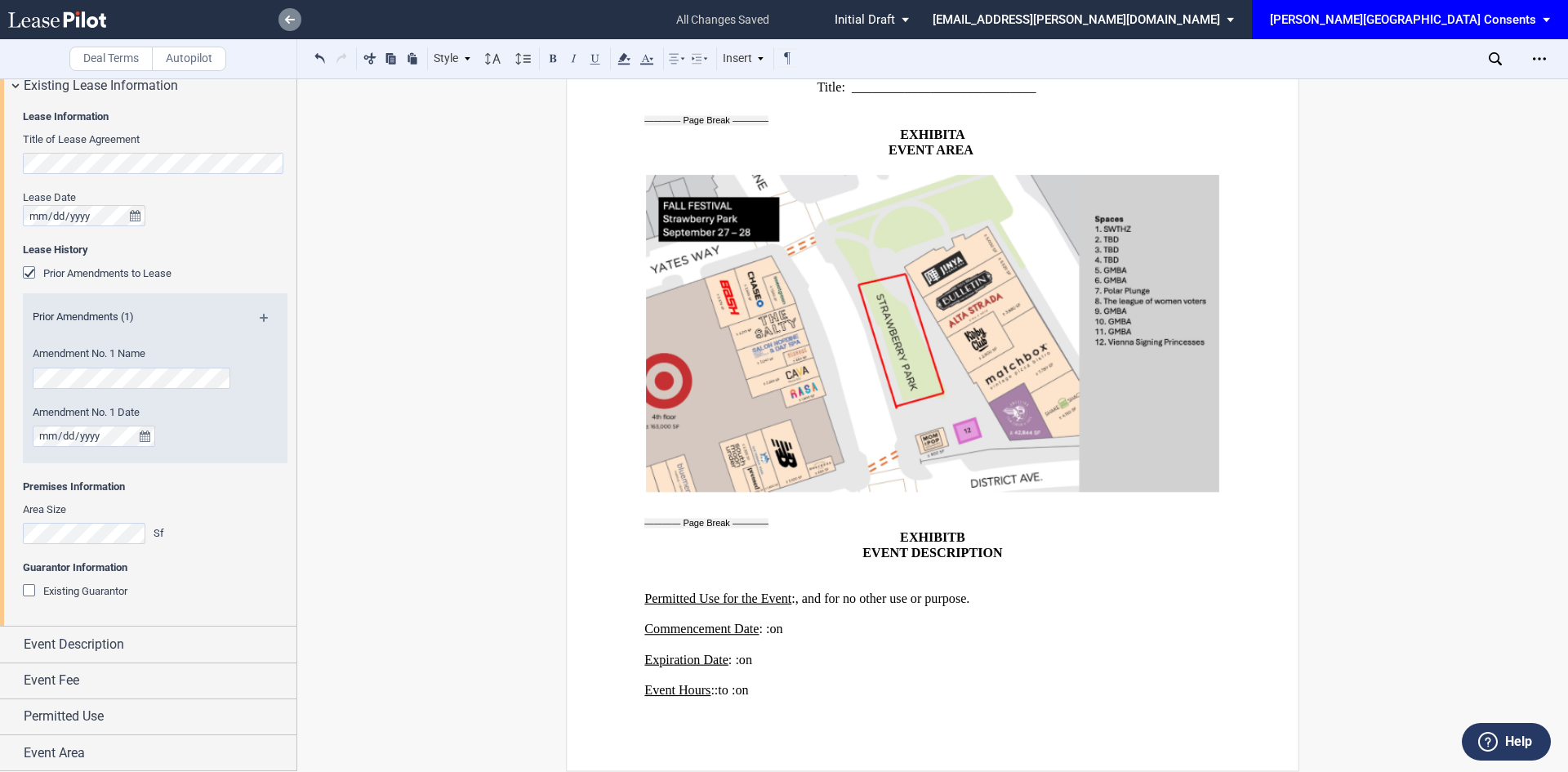
click at [286, 14] on link at bounding box center [290, 19] width 23 height 23
